Goal: Submit feedback/report problem

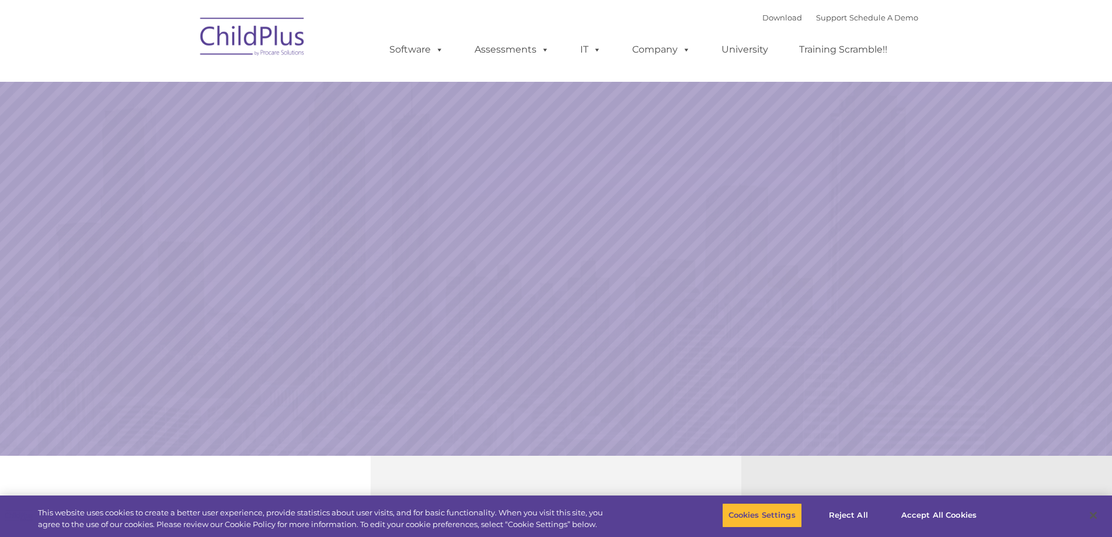
select select "MEDIUM"
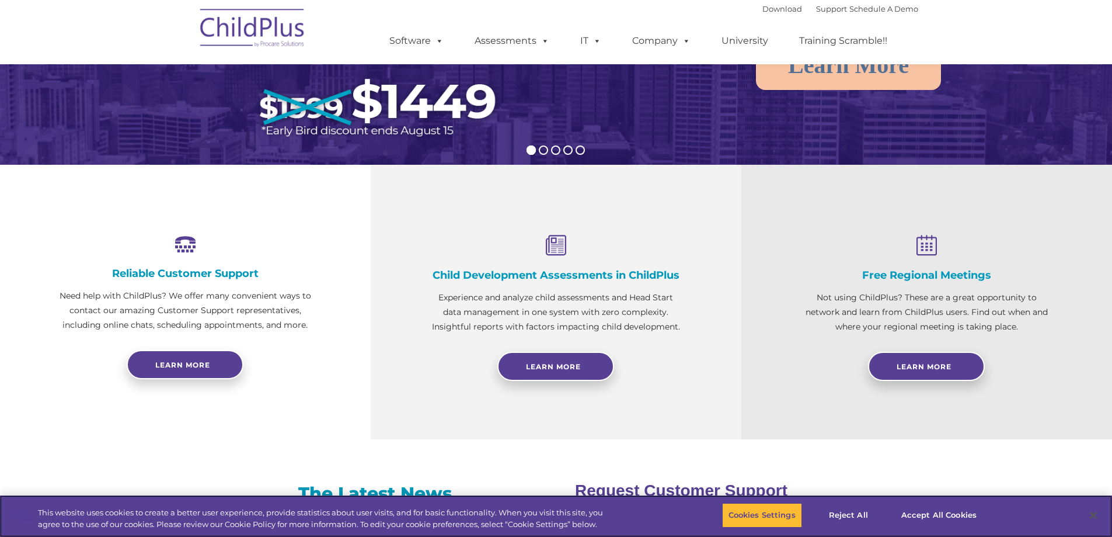
scroll to position [307, 0]
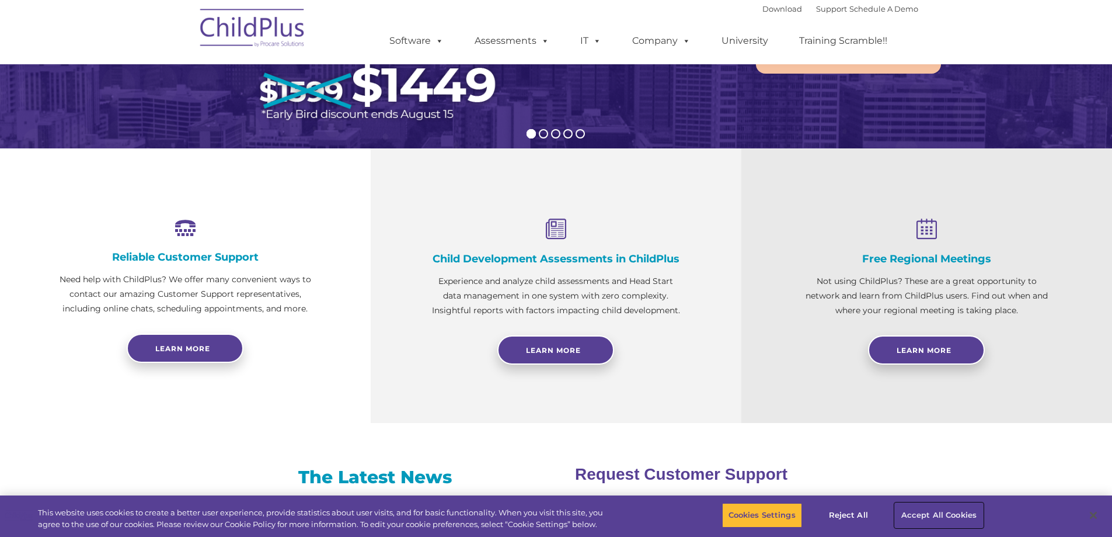
click at [929, 518] on button "Accept All Cookies" at bounding box center [939, 515] width 88 height 25
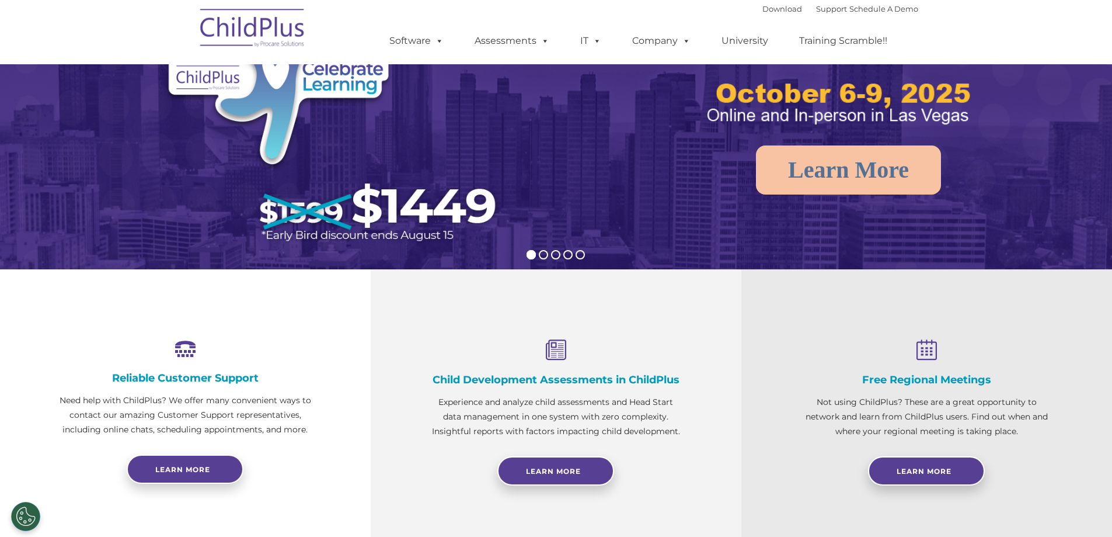
scroll to position [0, 0]
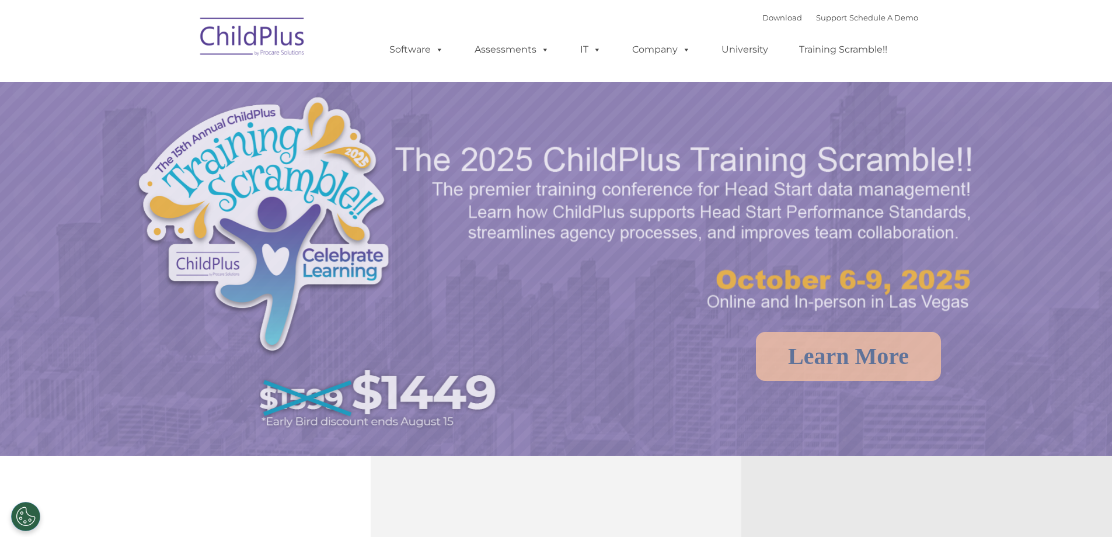
select select "MEDIUM"
